Goal: Information Seeking & Learning: Learn about a topic

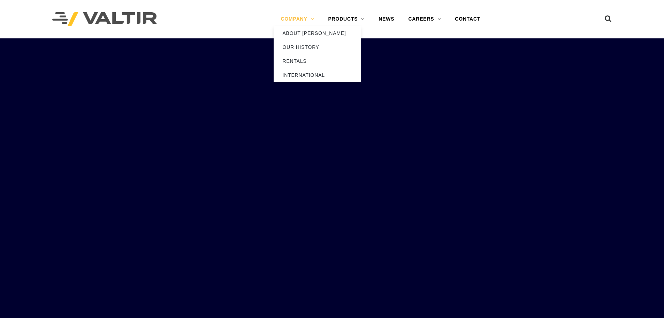
drag, startPoint x: 0, startPoint y: 0, endPoint x: 303, endPoint y: 17, distance: 303.5
click at [303, 17] on link "COMPANY" at bounding box center [297, 19] width 47 height 14
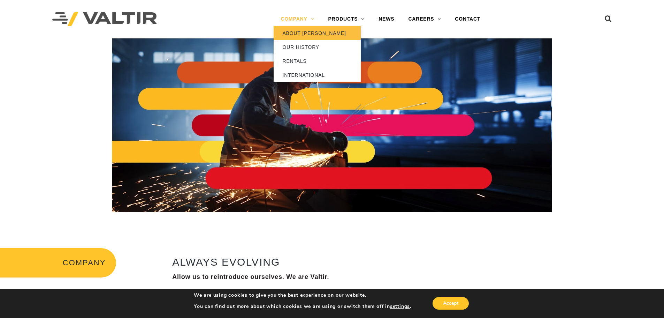
click at [302, 35] on link "ABOUT [PERSON_NAME]" at bounding box center [317, 33] width 87 height 14
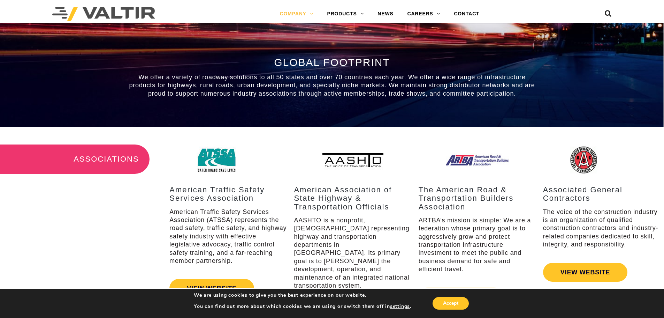
scroll to position [767, 0]
